Goal: Check status: Check status

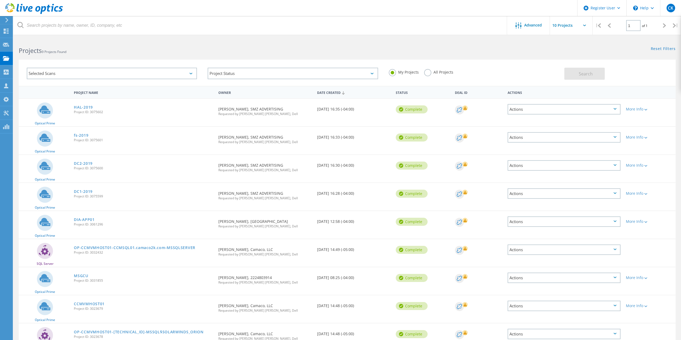
scroll to position [32, 0]
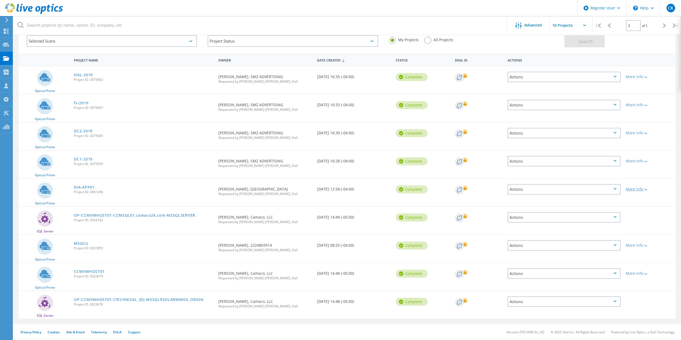
click at [629, 189] on div "More Info" at bounding box center [649, 189] width 47 height 4
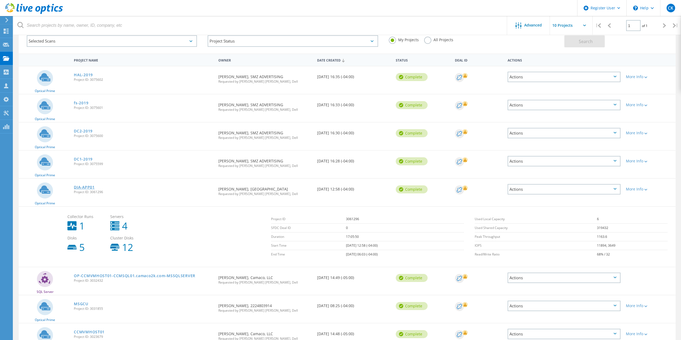
click at [82, 186] on link "DIA-APP01" at bounding box center [84, 187] width 21 height 4
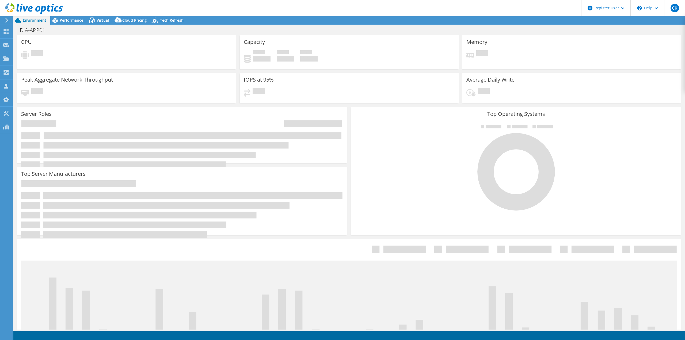
select select "USD"
